Goal: Transaction & Acquisition: Obtain resource

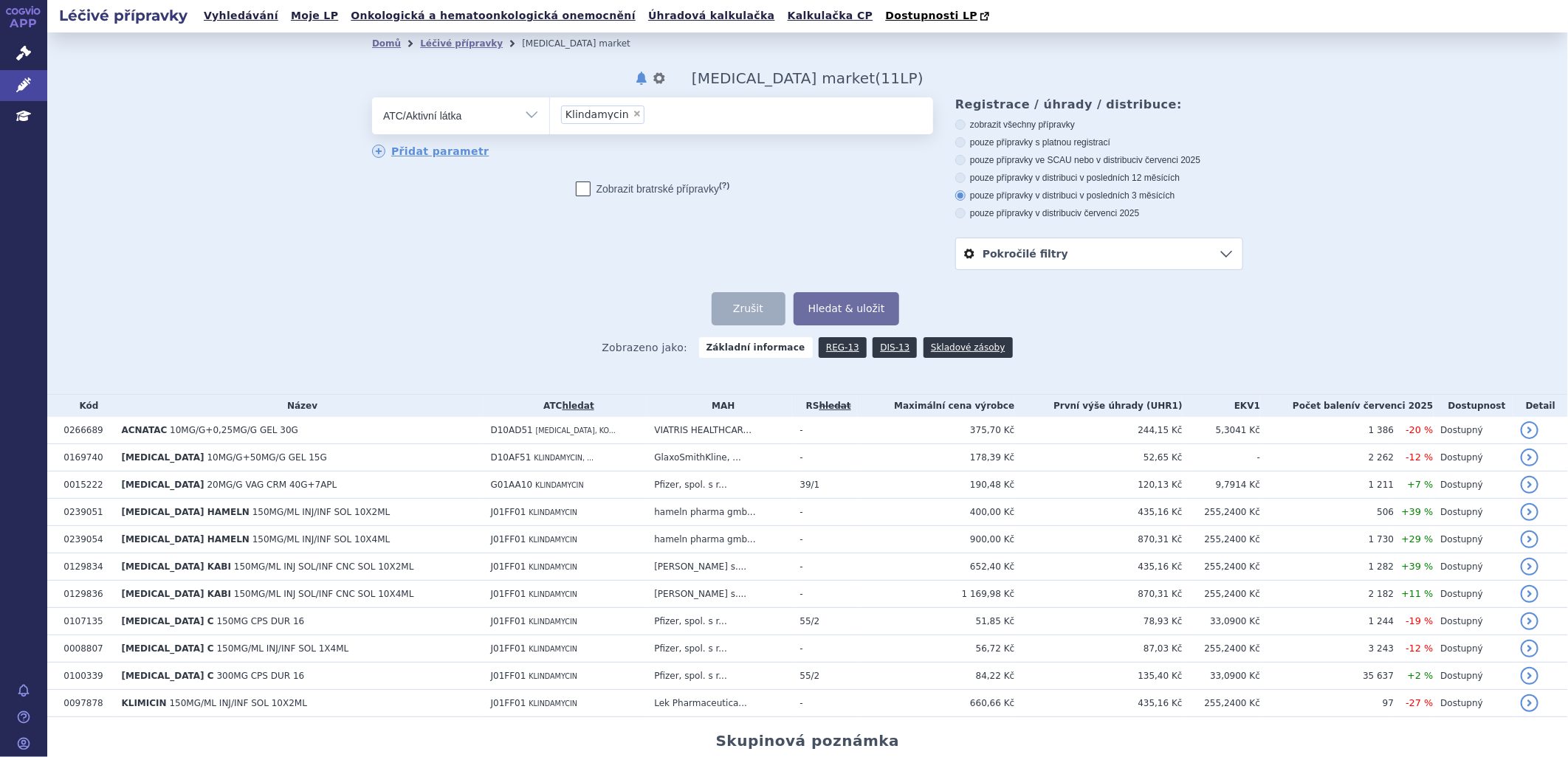
scroll to position [122, 0]
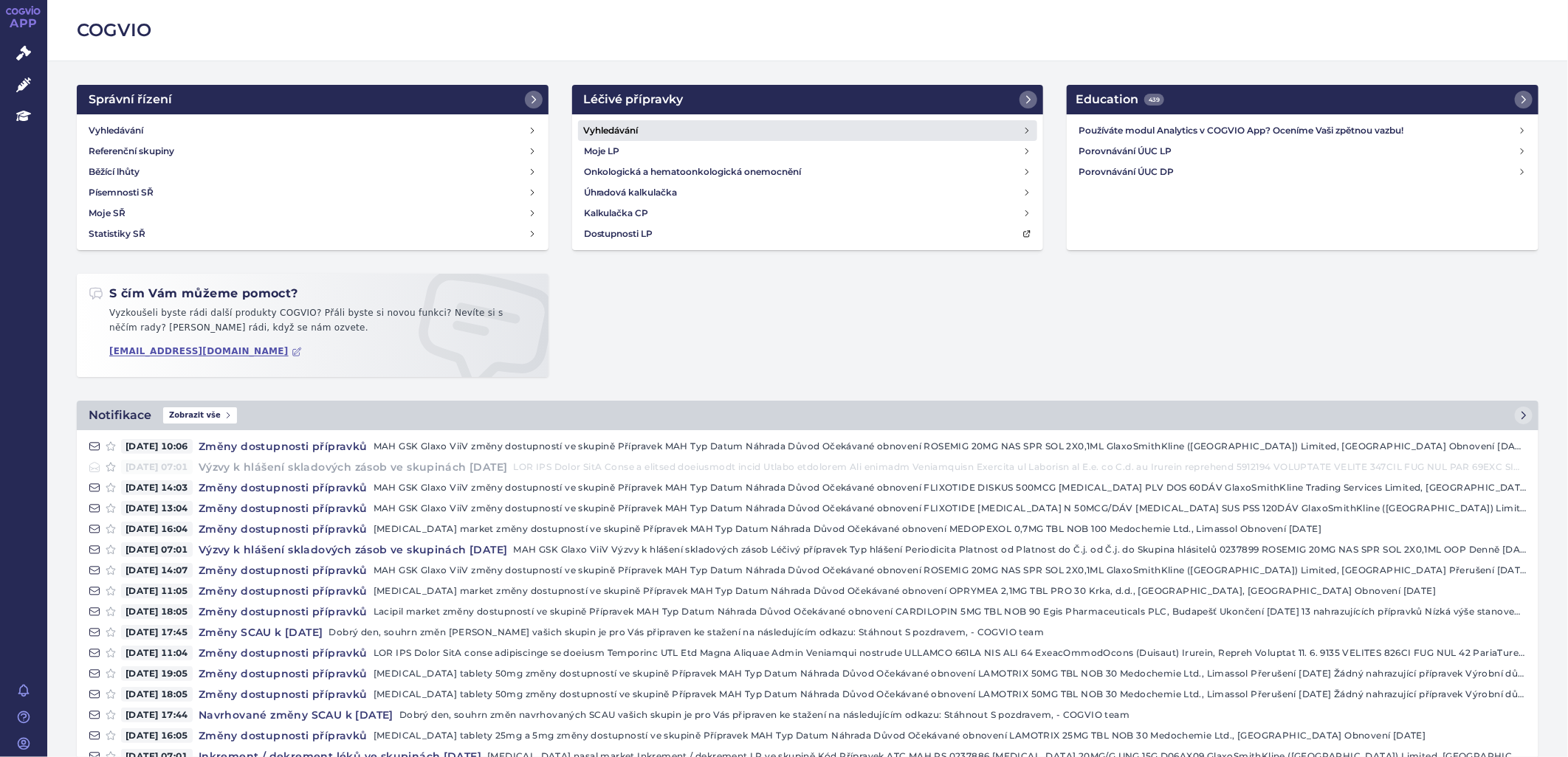
click at [633, 121] on link "Vyhledávání" at bounding box center [808, 130] width 460 height 21
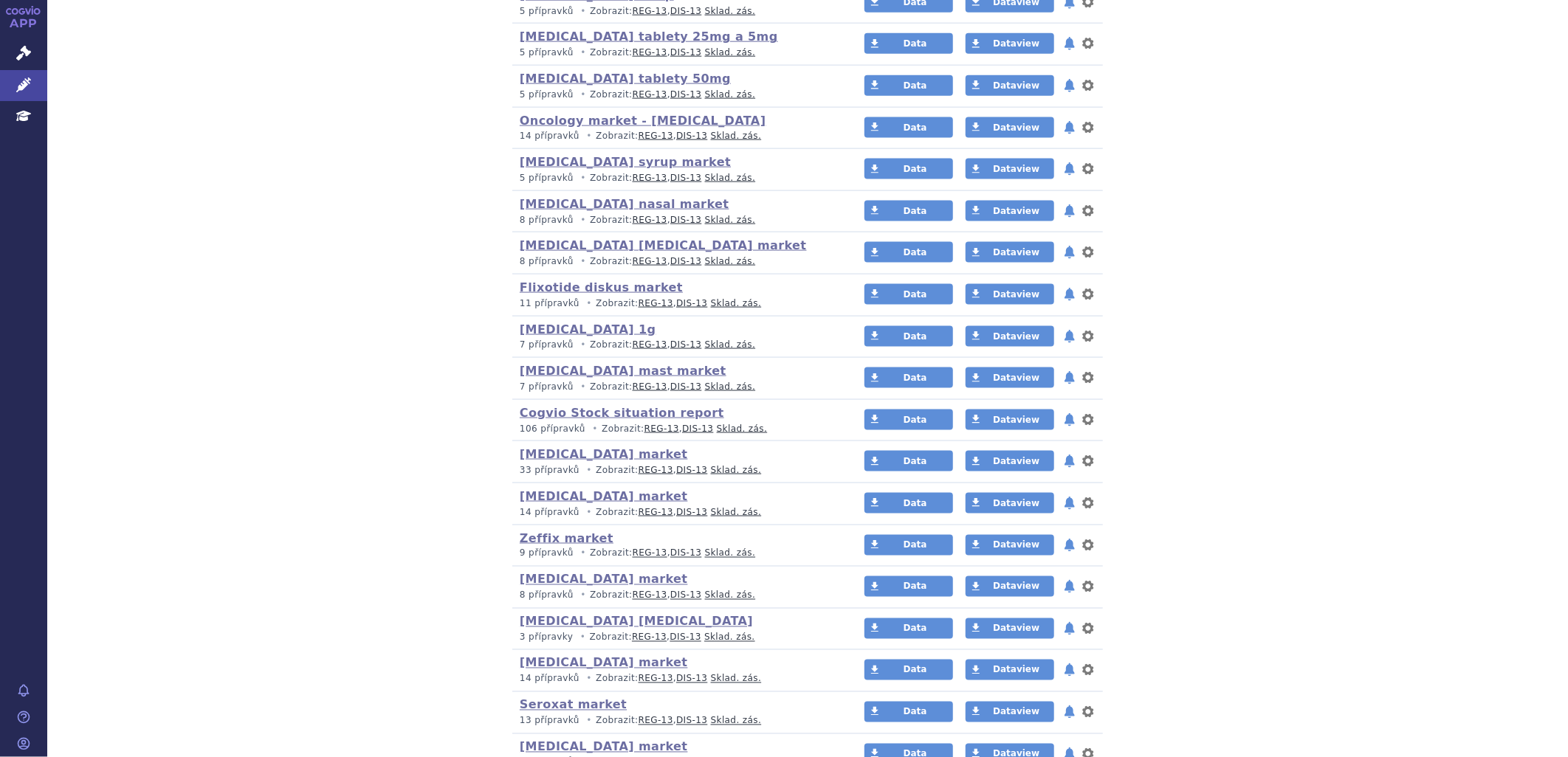
scroll to position [1229, 0]
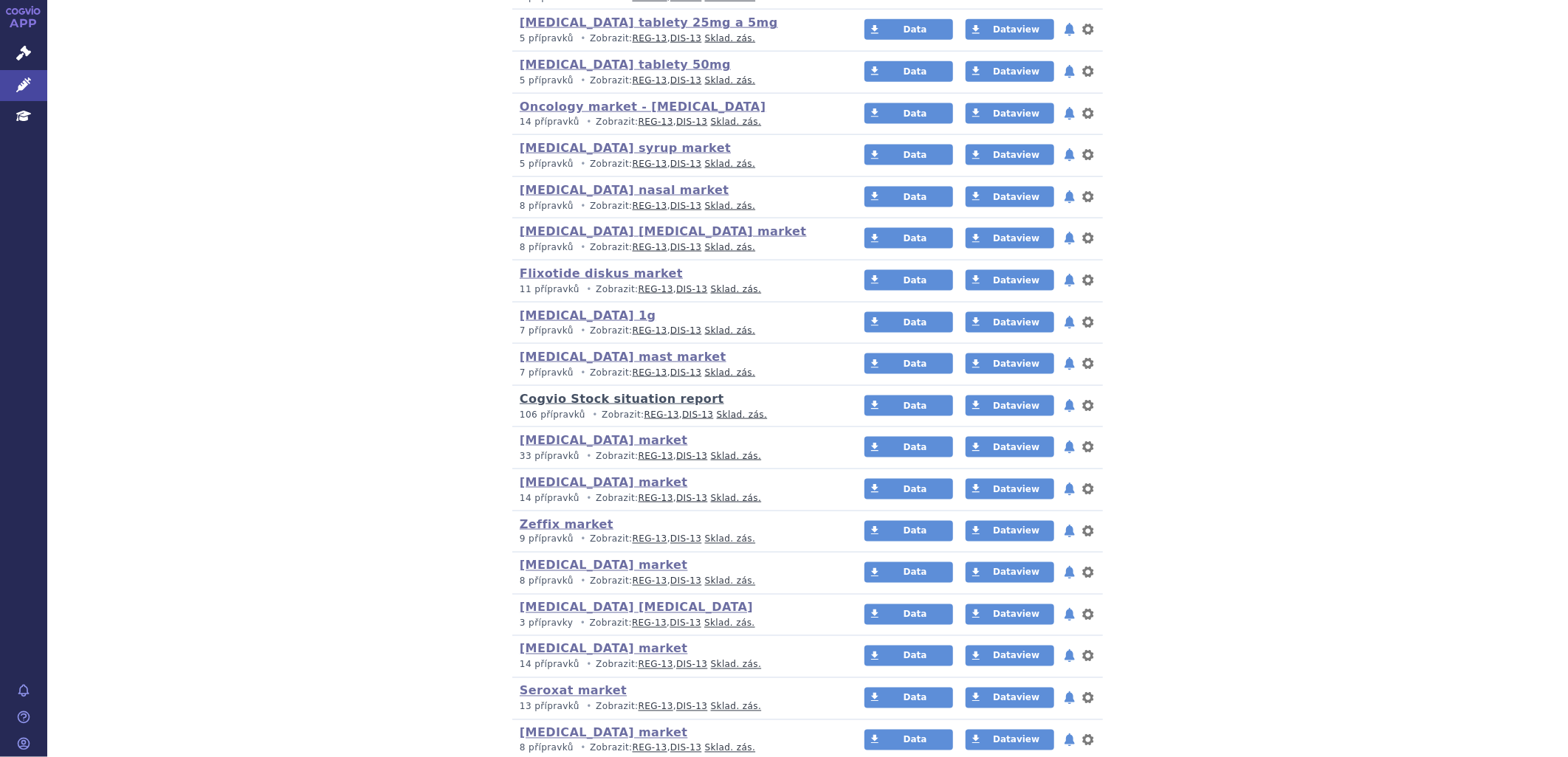
click at [610, 406] on link "Cogvio Stock situation report" at bounding box center [622, 398] width 205 height 14
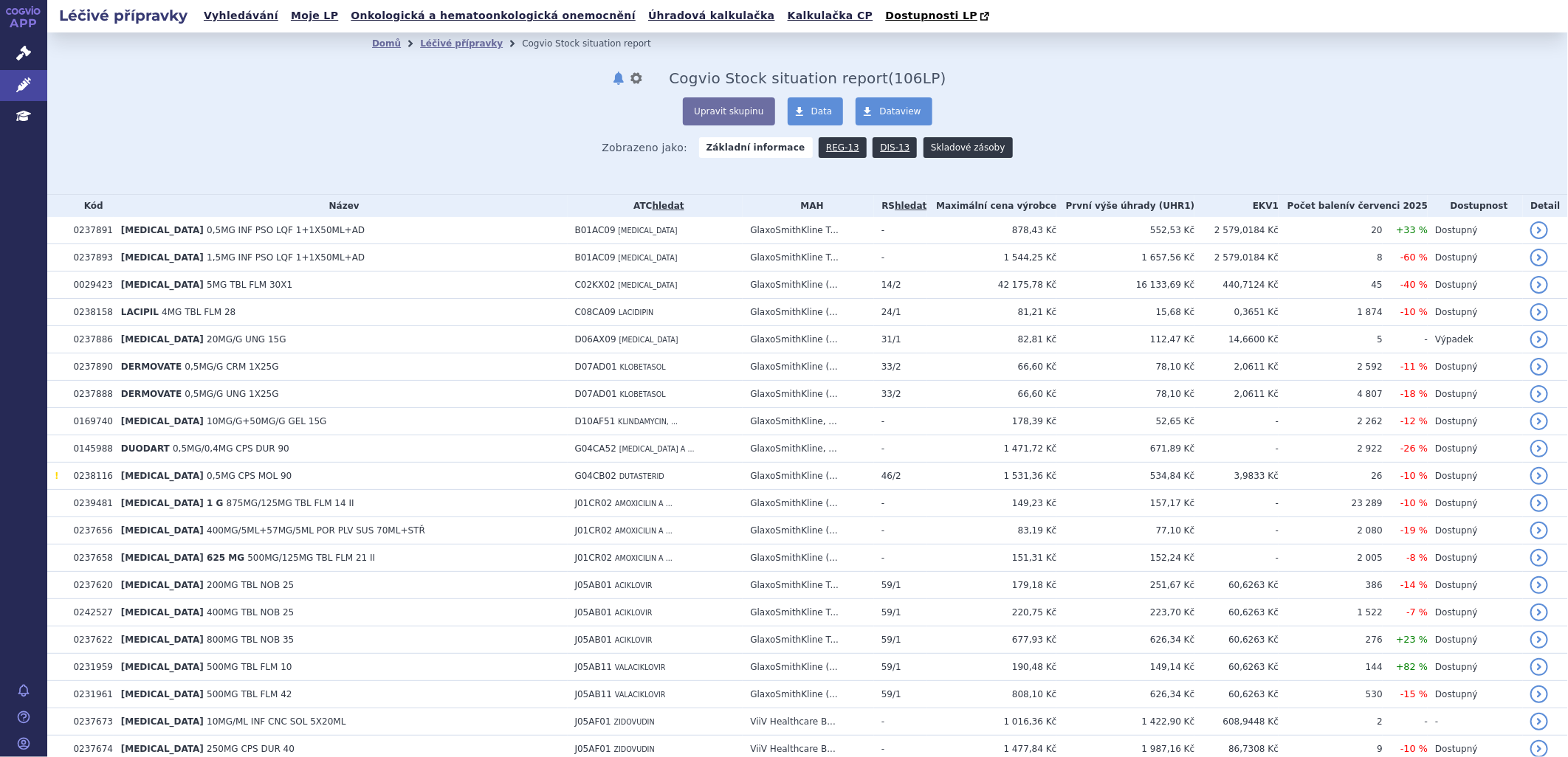
click at [961, 146] on link "Skladové zásoby" at bounding box center [967, 148] width 88 height 21
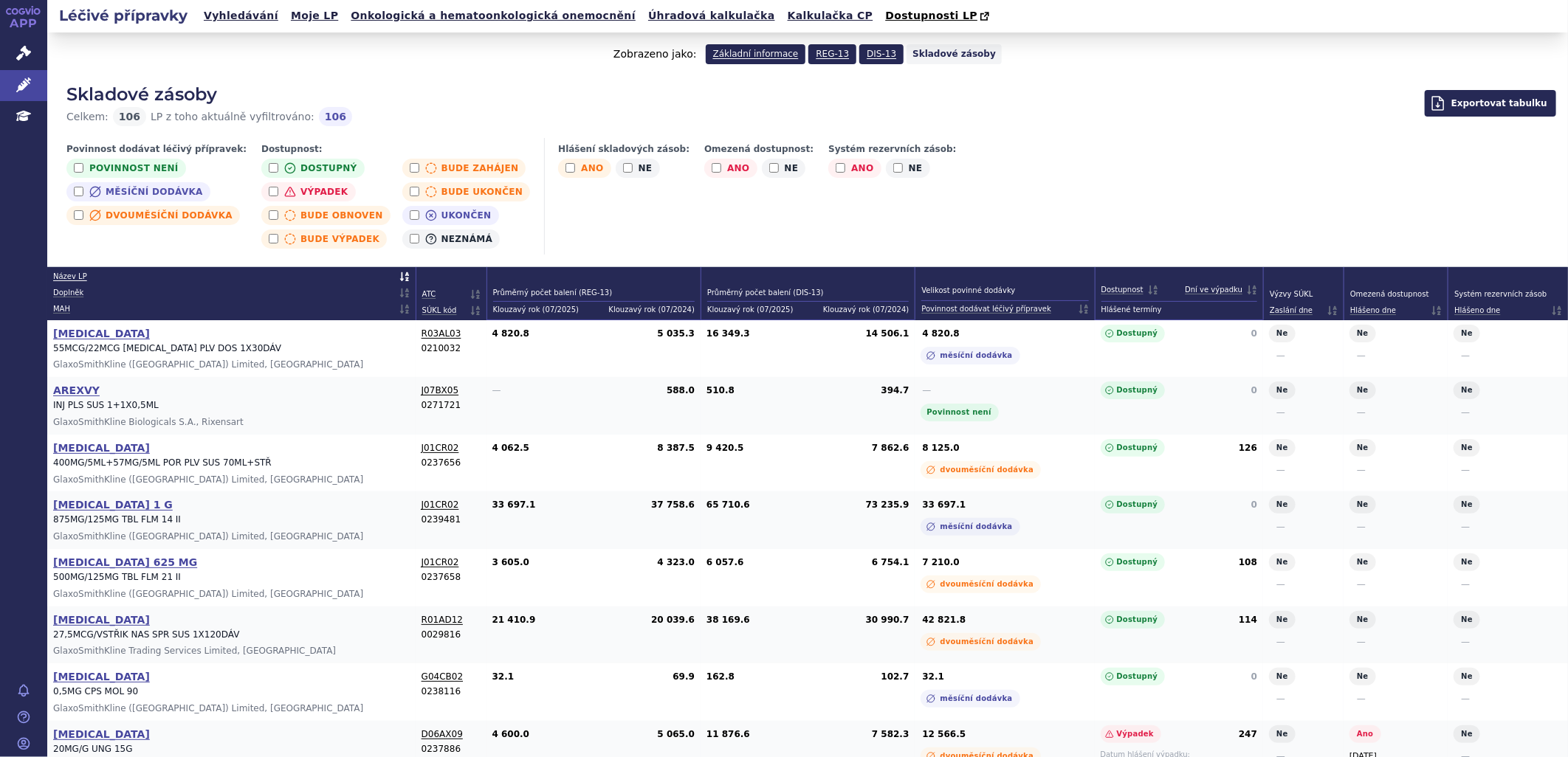
click at [1479, 108] on span "Exportovat tabulku" at bounding box center [1490, 103] width 131 height 27
click at [1501, 136] on button "Export XLSX" at bounding box center [1490, 135] width 118 height 27
